Goal: Find specific page/section: Find specific page/section

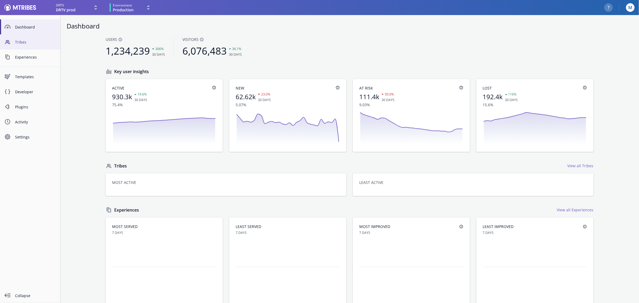
click at [30, 41] on span "Tribes" at bounding box center [35, 42] width 41 height 6
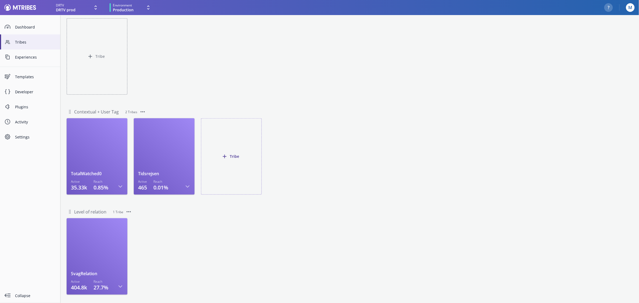
scroll to position [140, 0]
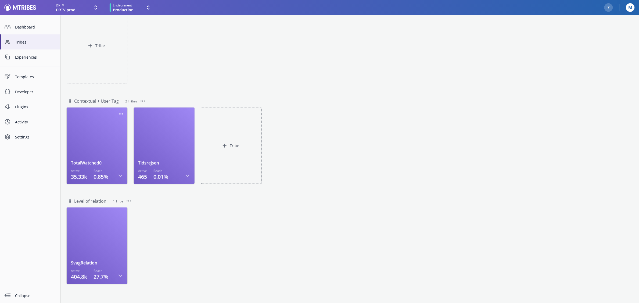
click at [84, 120] on div at bounding box center [97, 136] width 52 height 48
